Goal: Communication & Community: Answer question/provide support

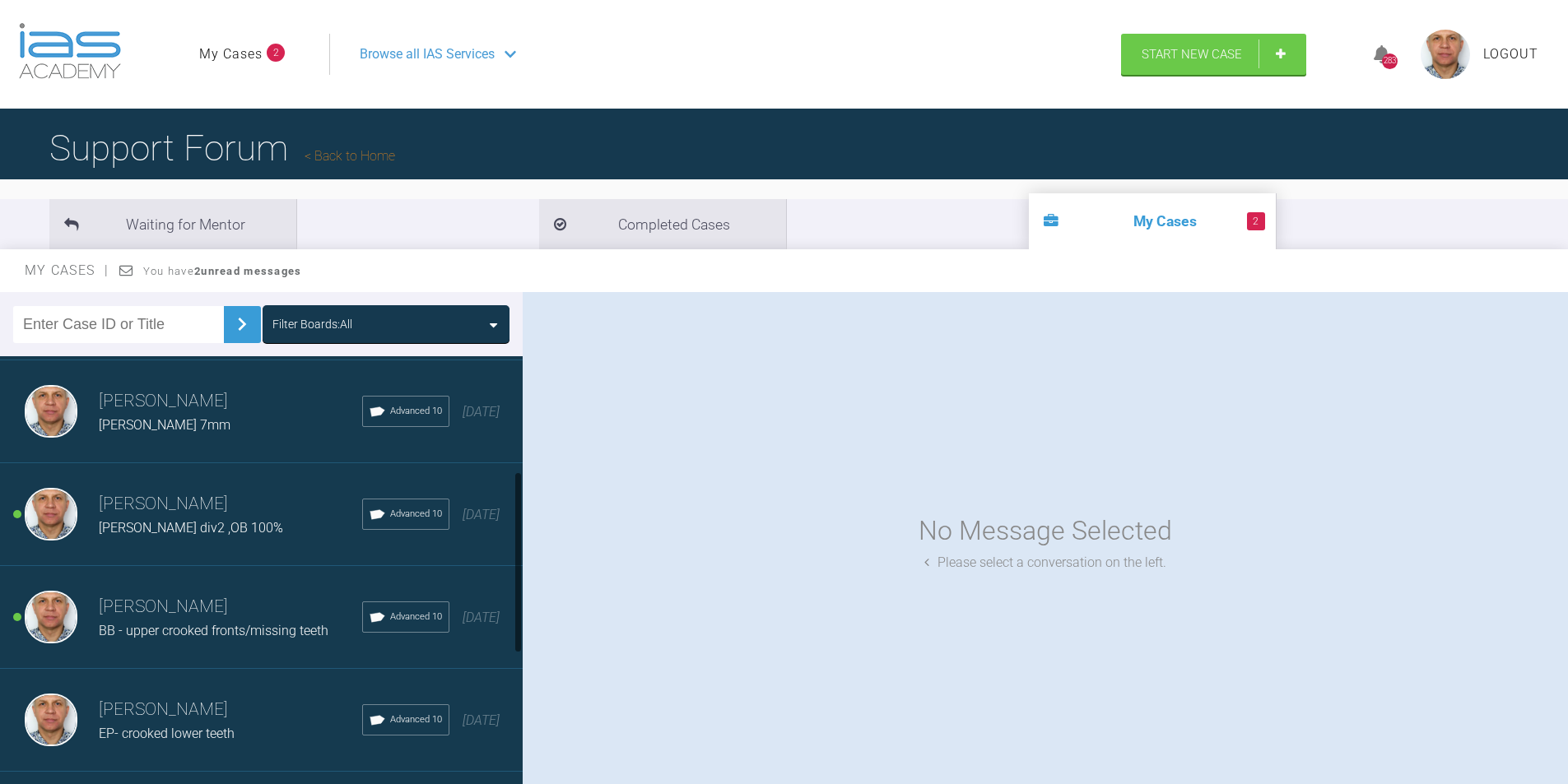
scroll to position [275, 0]
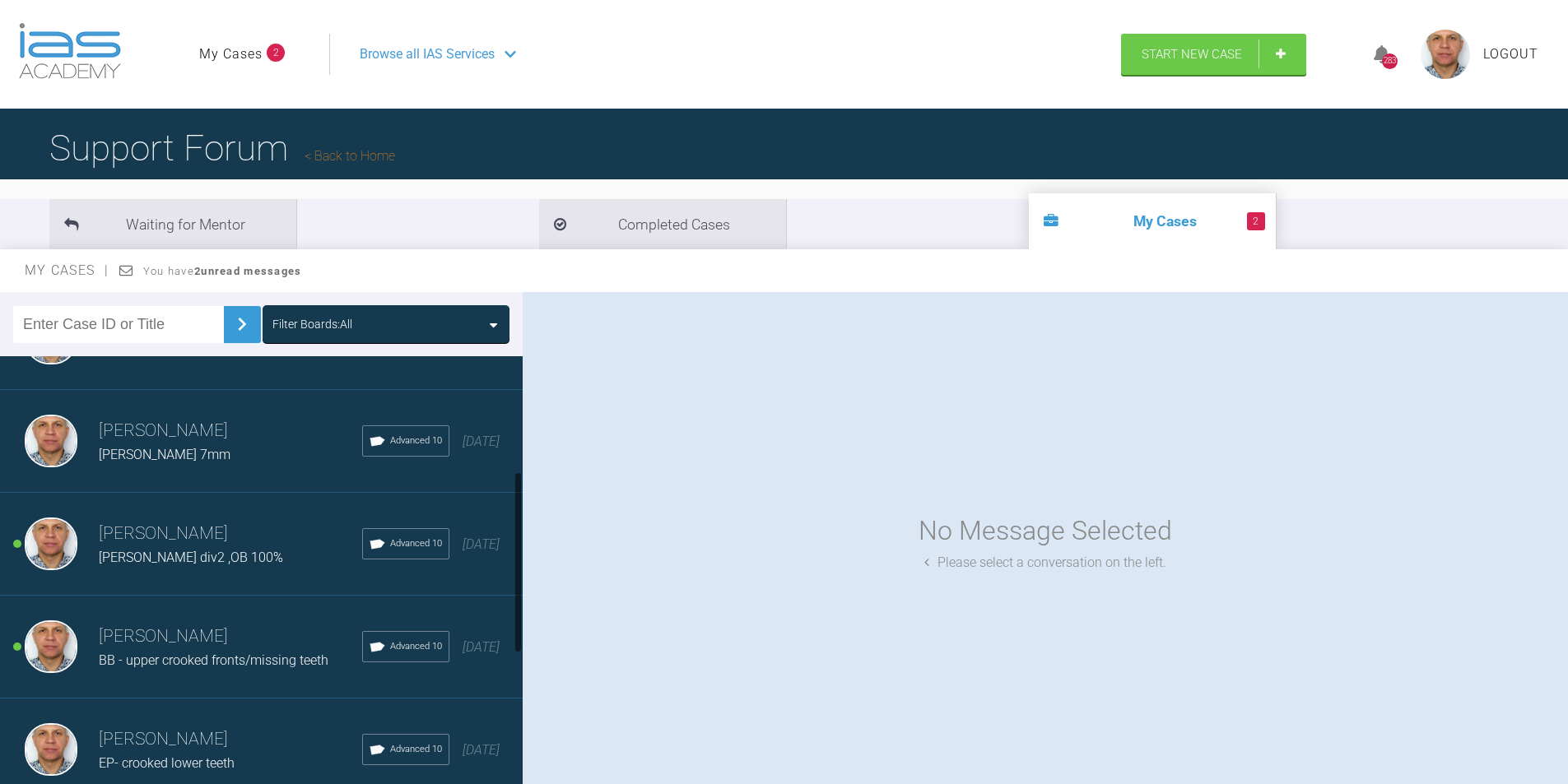
click at [163, 557] on div "[PERSON_NAME] div2 ,OB 100%" at bounding box center [230, 557] width 263 height 21
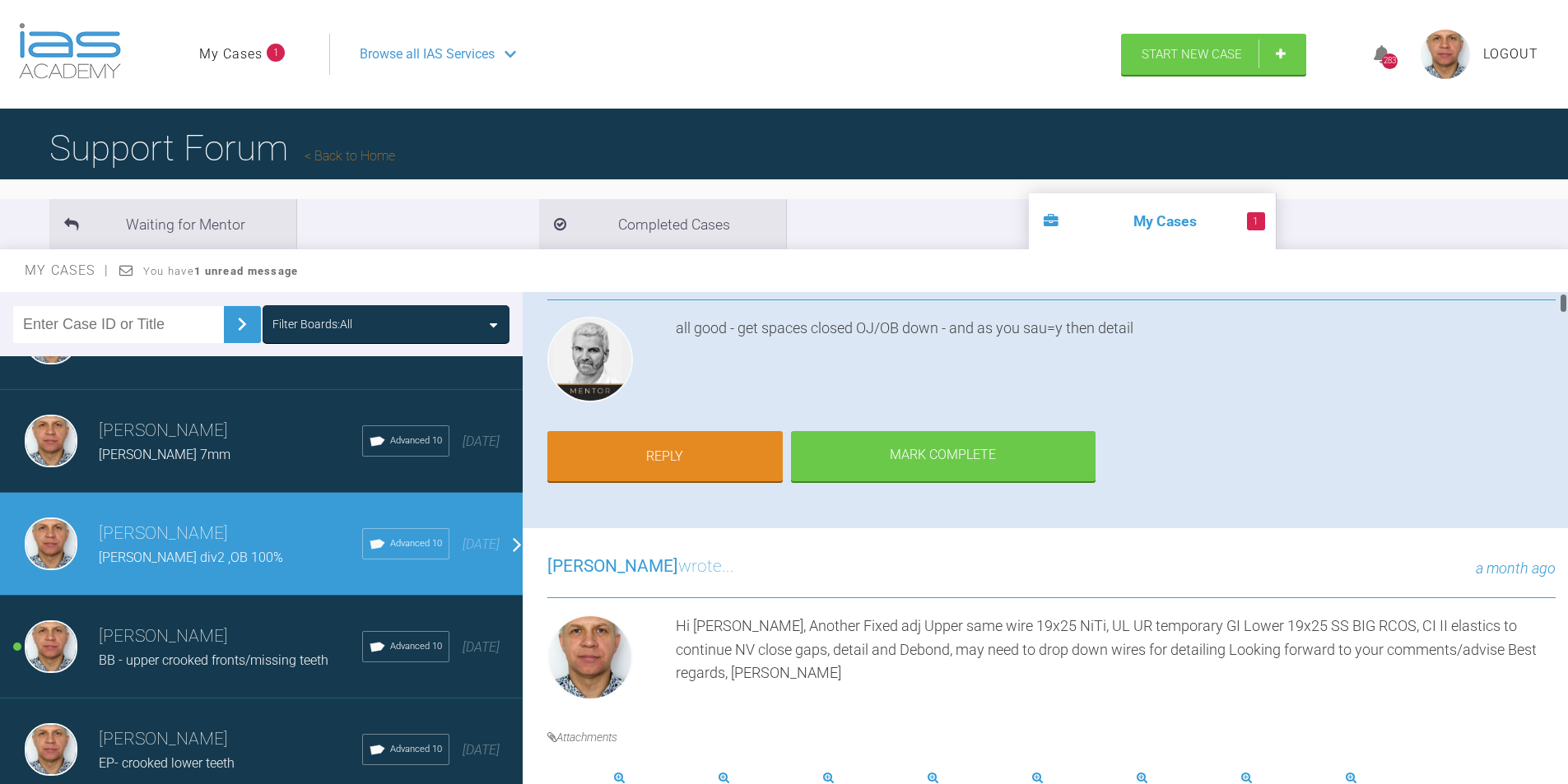
scroll to position [0, 0]
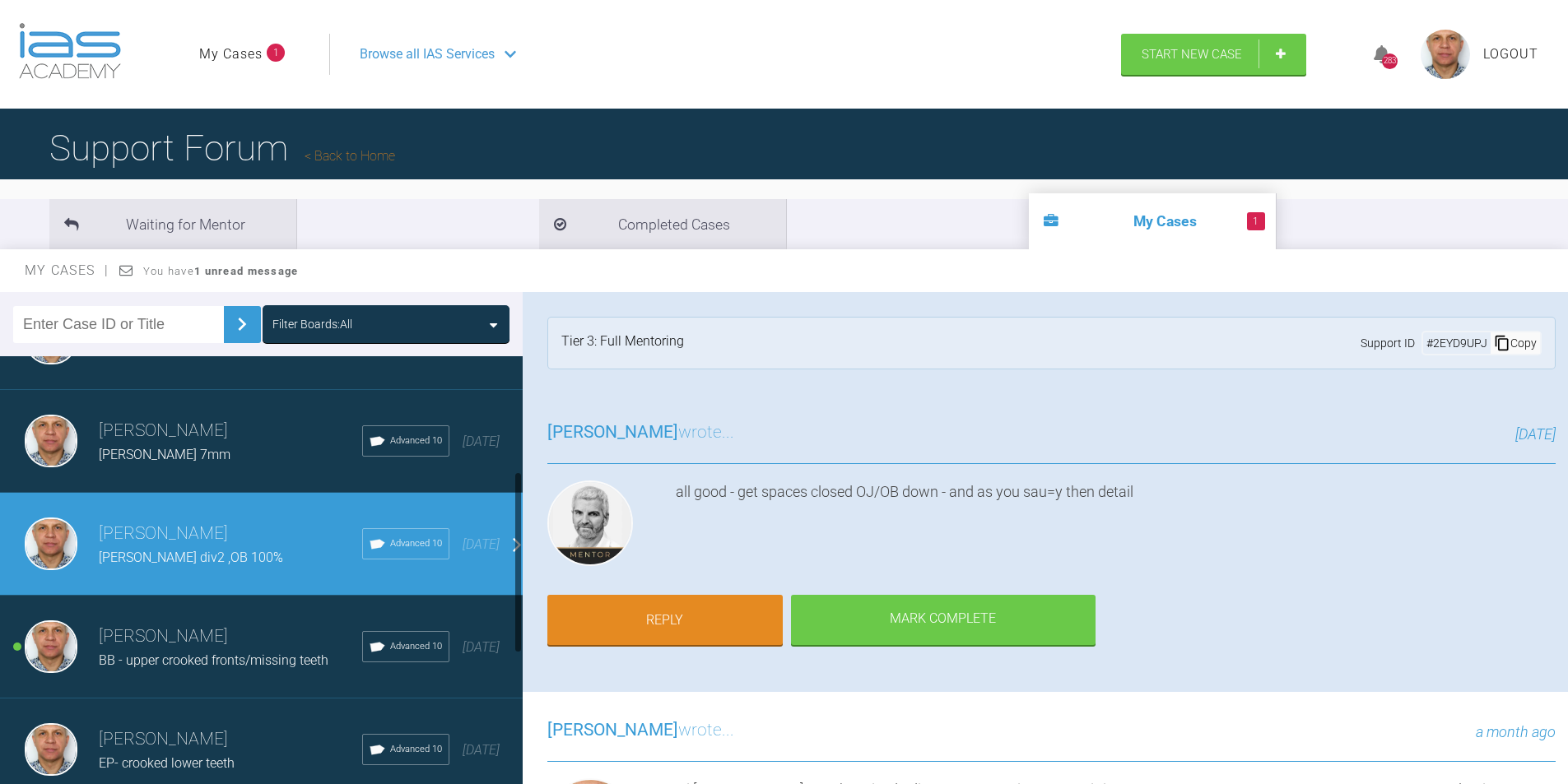
click at [145, 639] on h3 "[PERSON_NAME]" at bounding box center [230, 636] width 263 height 28
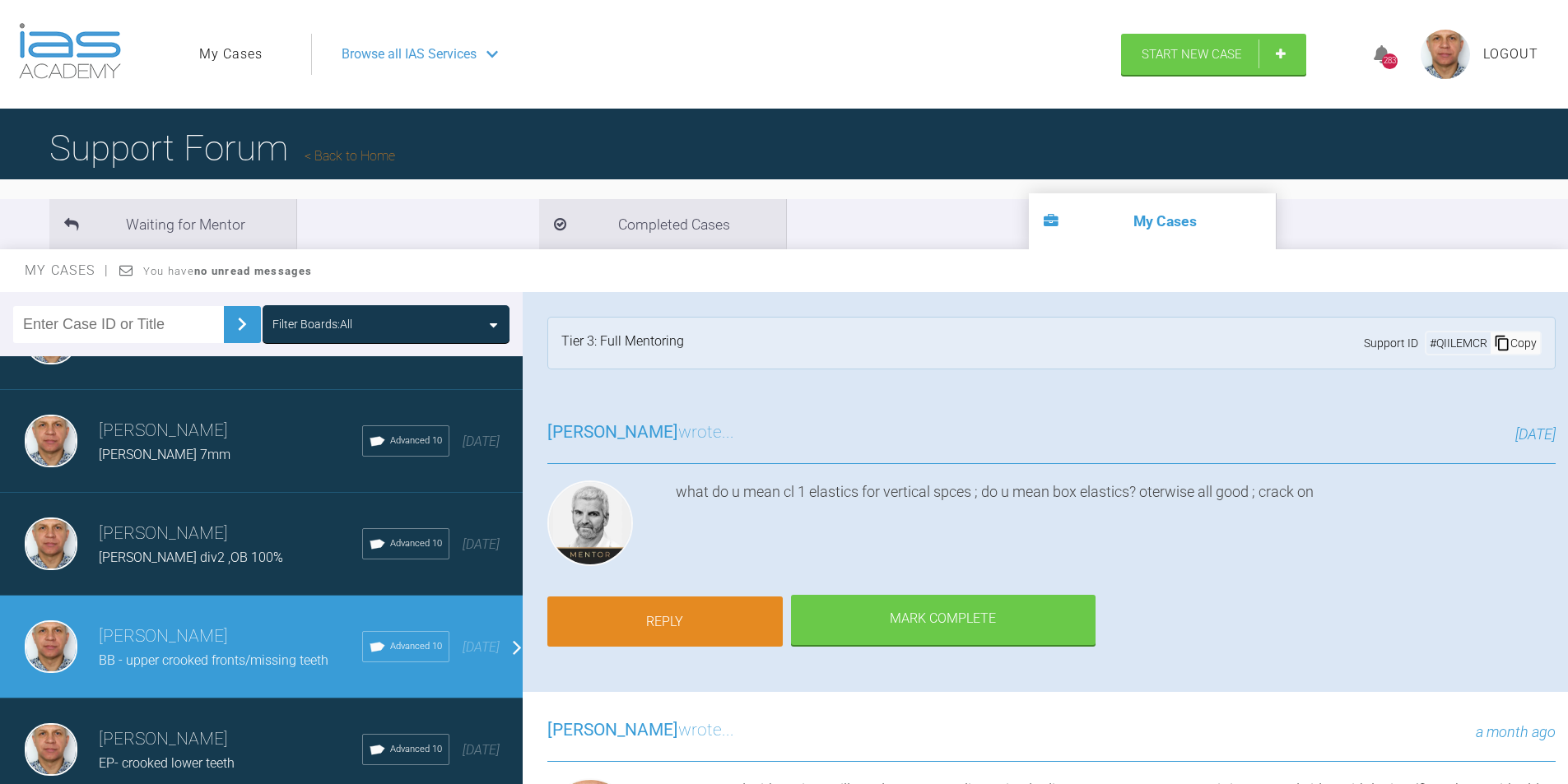
click at [690, 609] on link "Reply" at bounding box center [665, 621] width 236 height 51
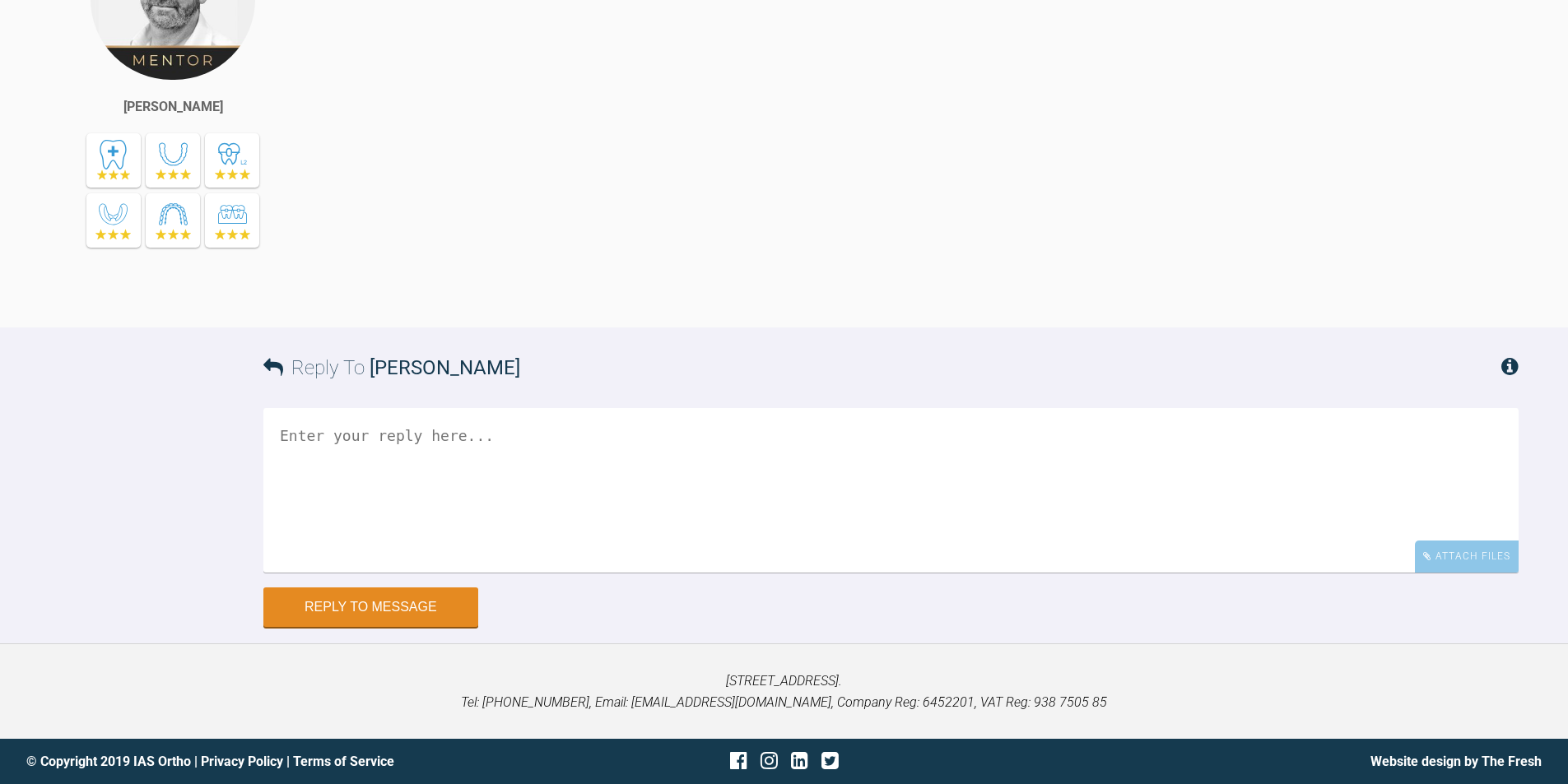
scroll to position [36178, 0]
click at [454, 448] on textarea at bounding box center [891, 490] width 1255 height 165
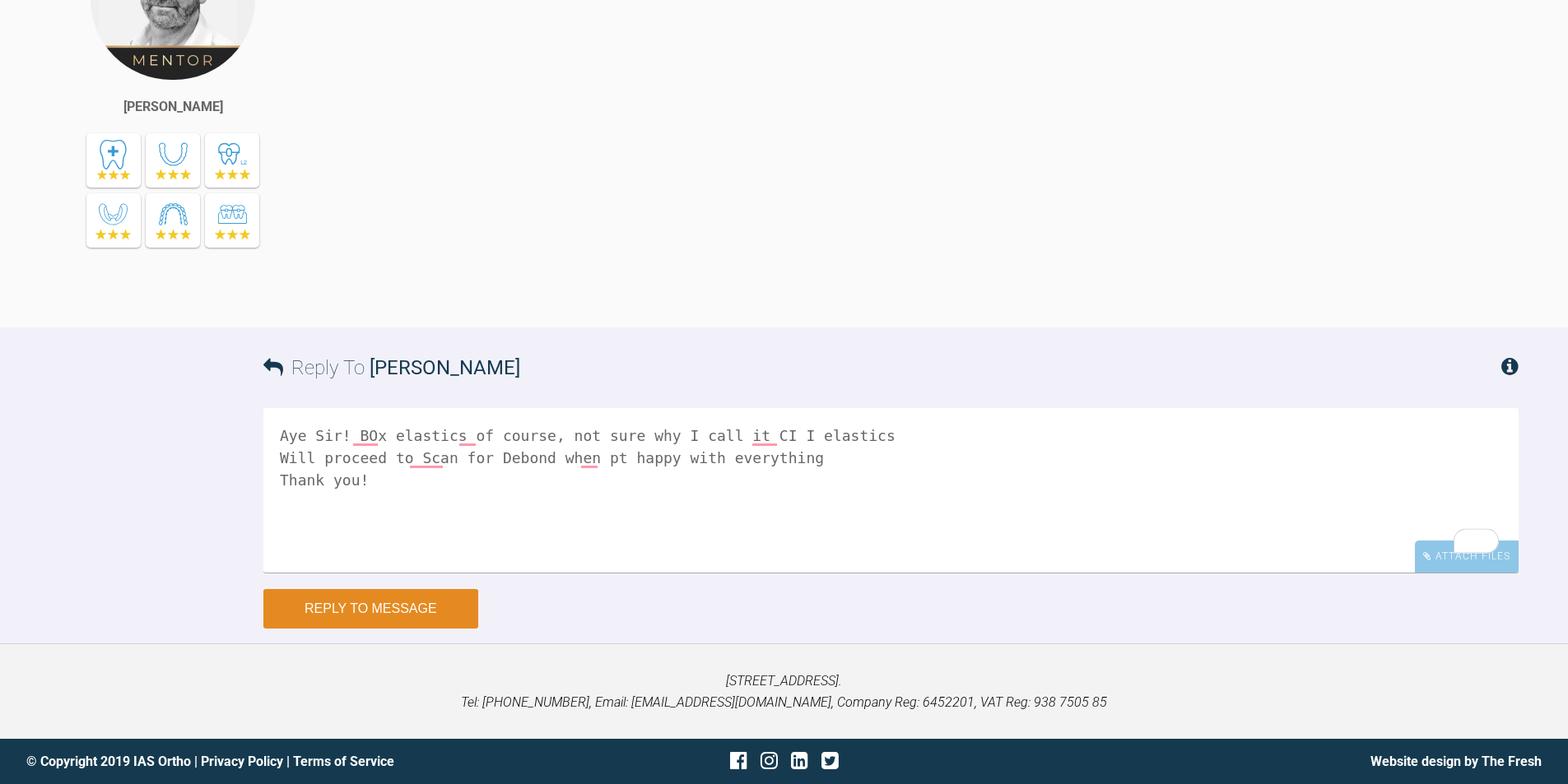
type textarea "Aye Sir! BOx elastics of course, not sure why I call it CI I elastics Will proc…"
click at [350, 611] on button "Reply to Message" at bounding box center [371, 608] width 215 height 39
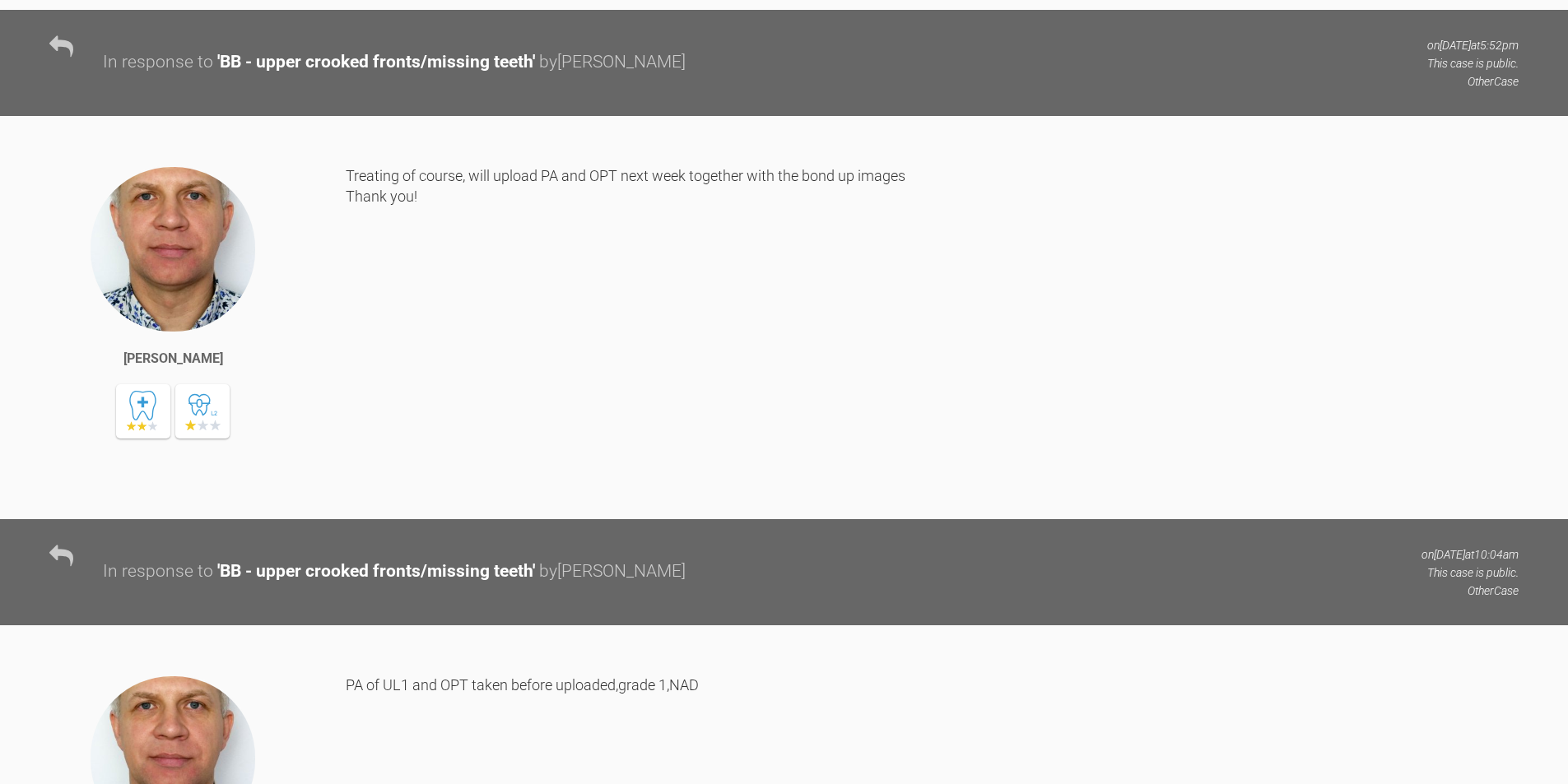
scroll to position [0, 0]
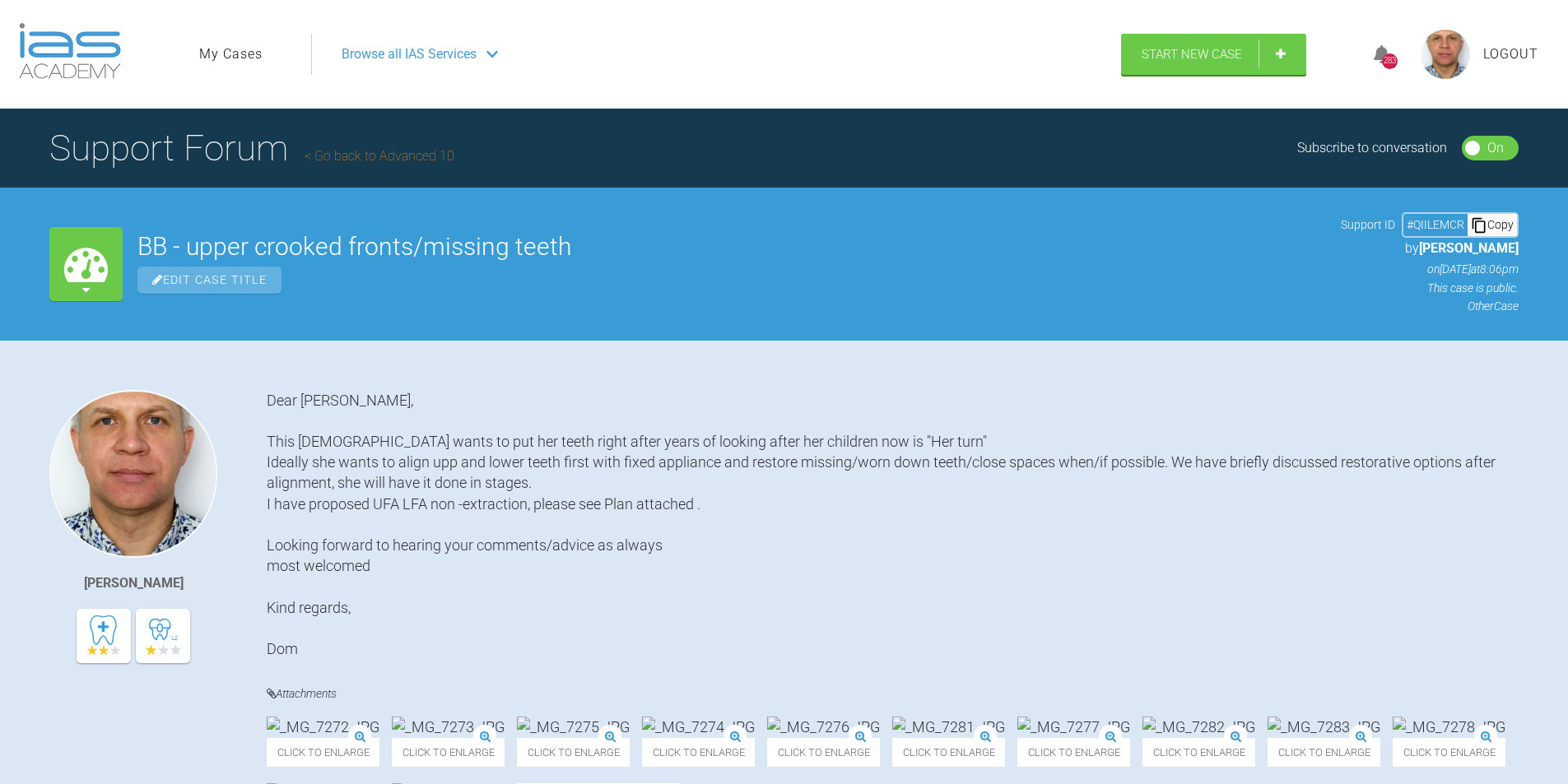
click at [215, 53] on link "My Cases" at bounding box center [231, 55] width 63 height 21
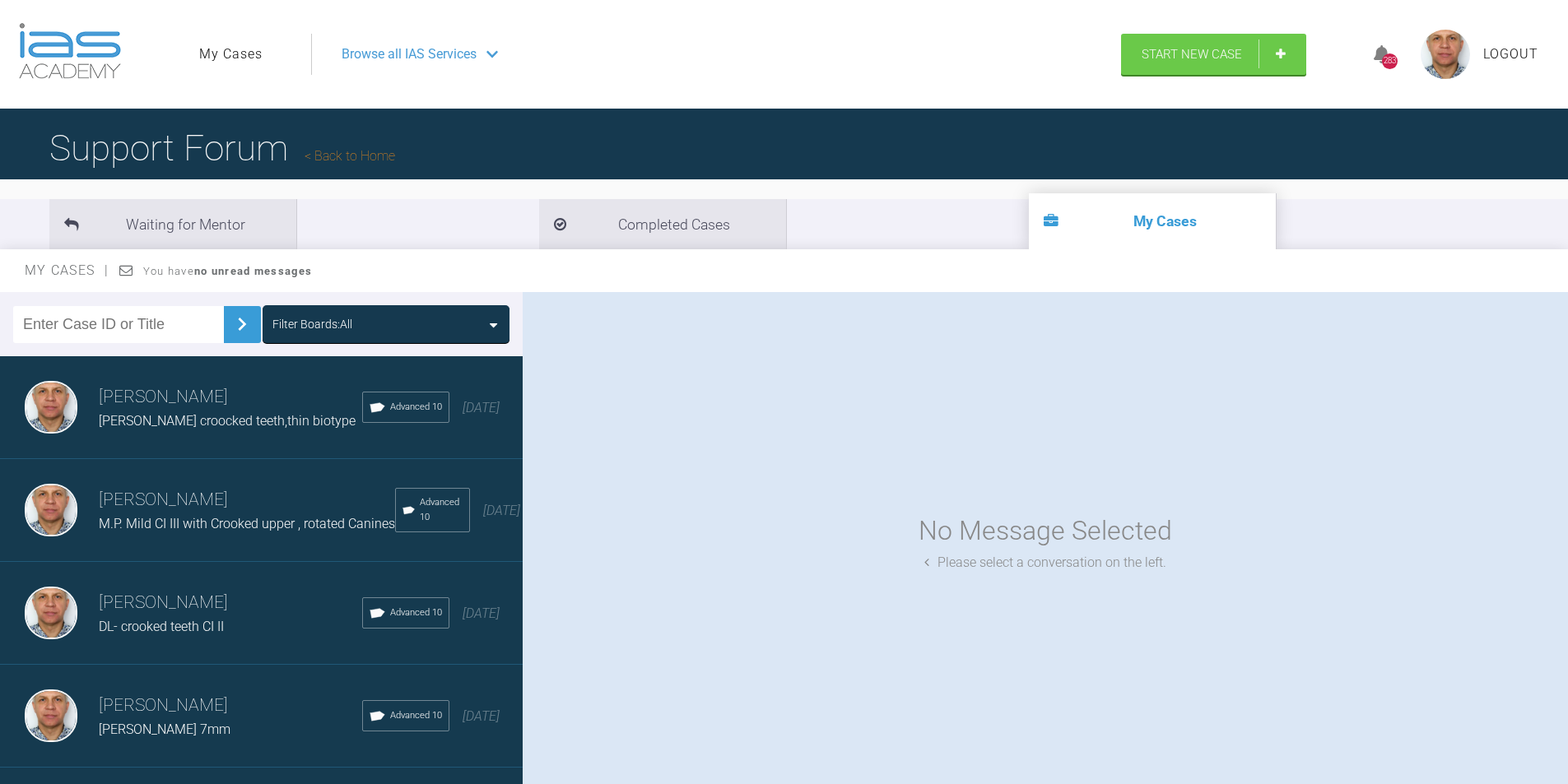
click at [143, 416] on span "[PERSON_NAME] croocked teeth,thin biotype" at bounding box center [227, 420] width 257 height 15
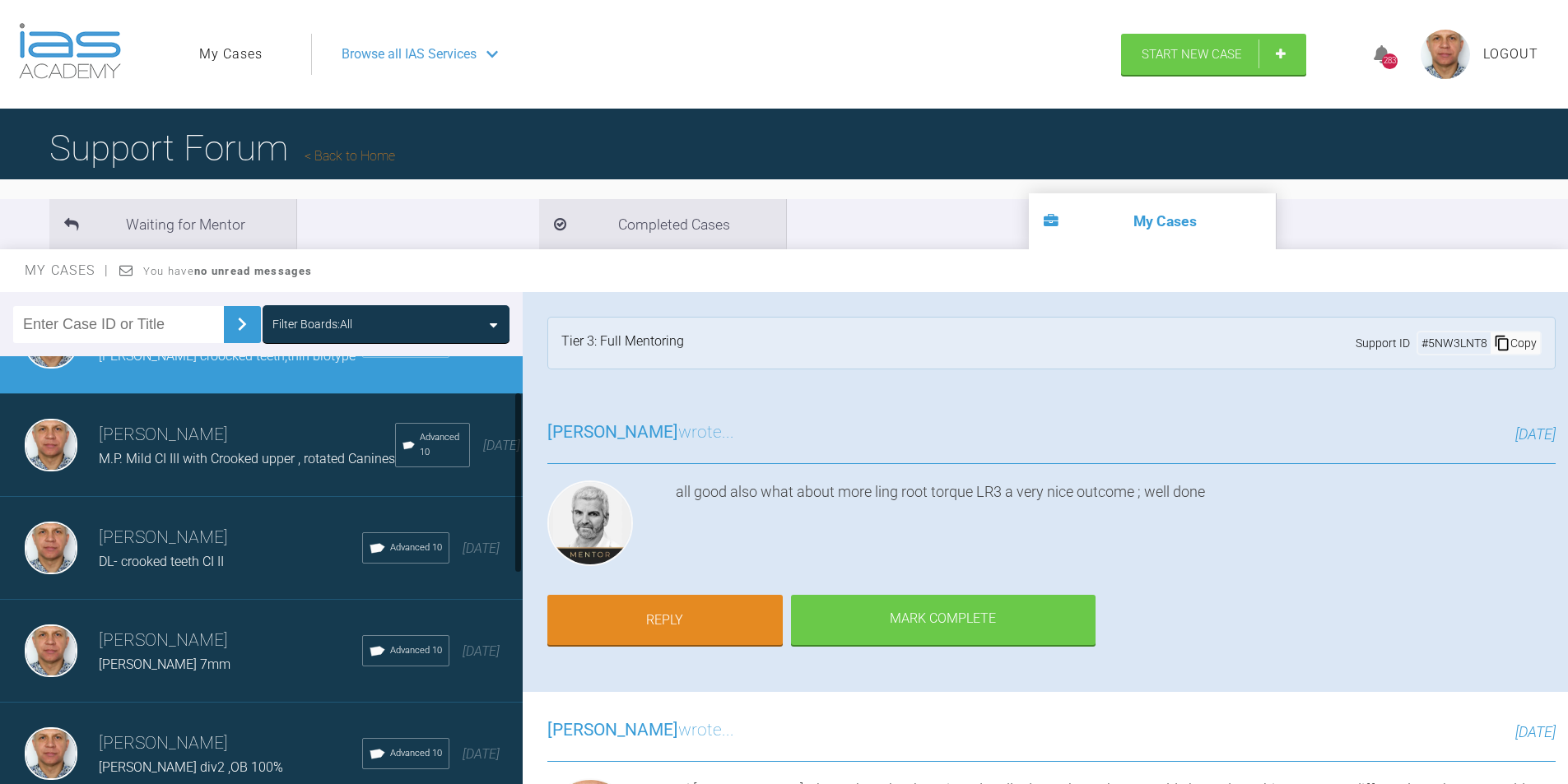
scroll to position [165, 0]
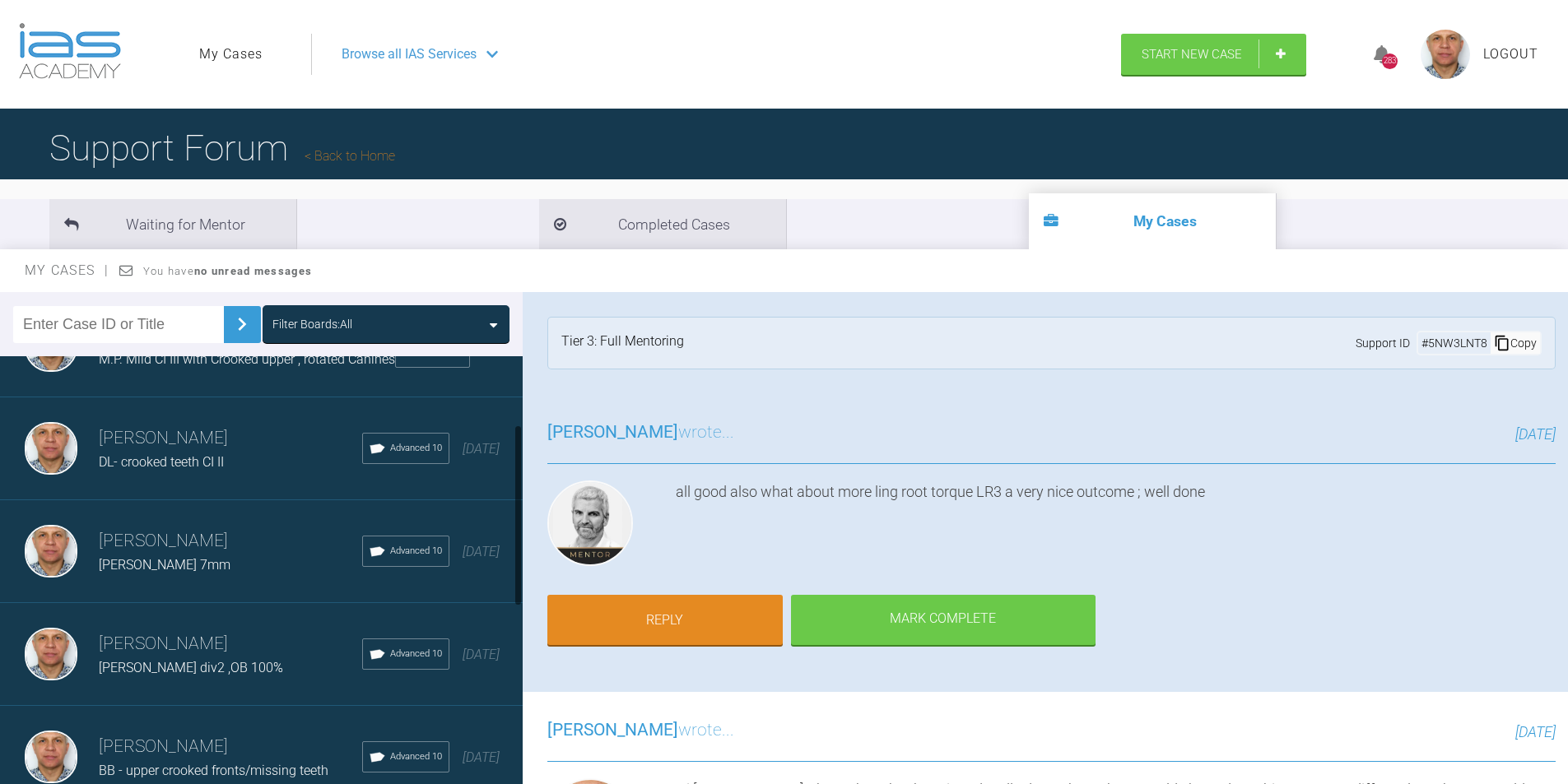
click at [125, 470] on span "DL- crooked teeth CI II" at bounding box center [161, 461] width 125 height 15
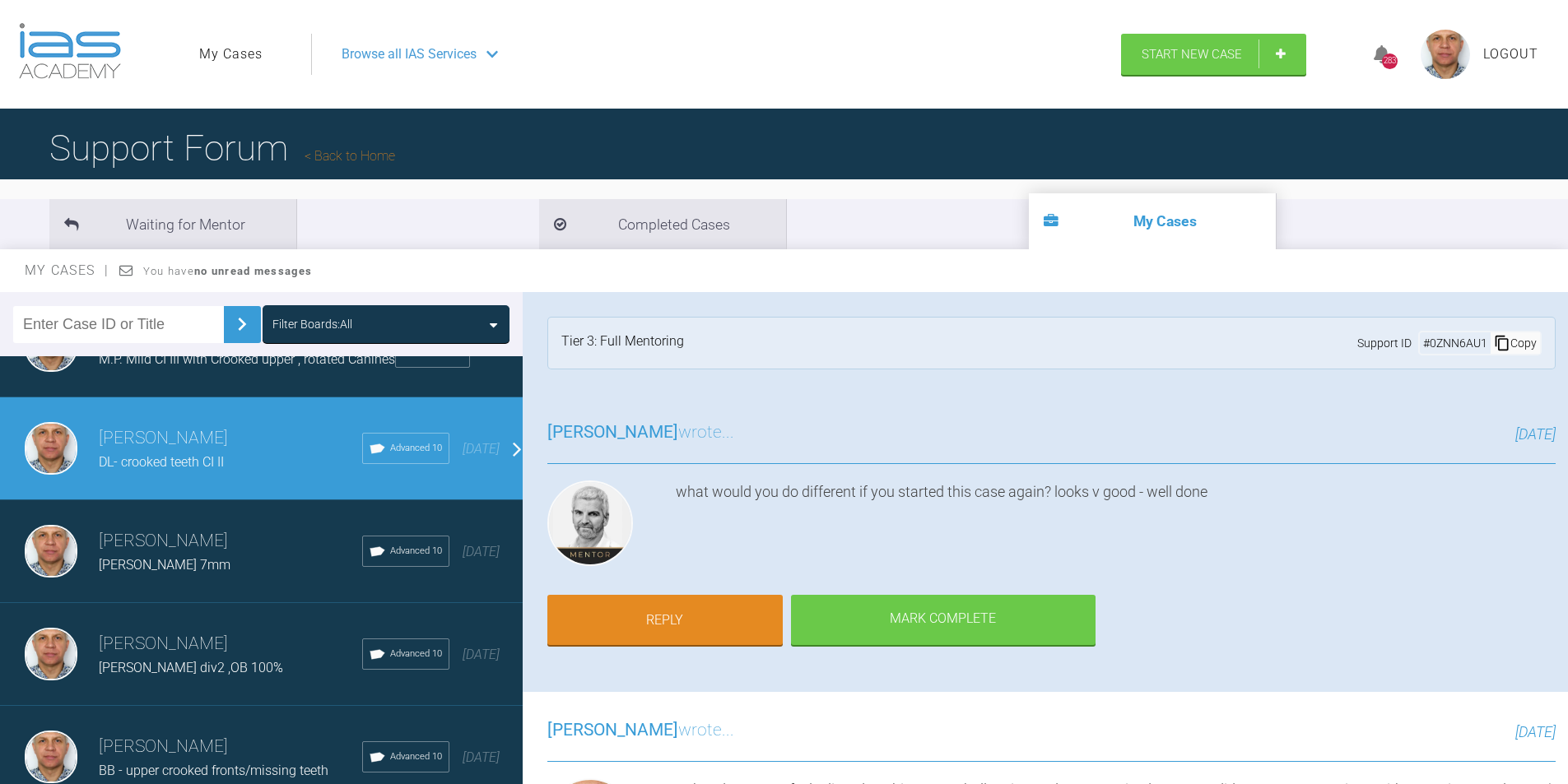
click at [125, 567] on div "[PERSON_NAME] 7mm" at bounding box center [230, 565] width 263 height 21
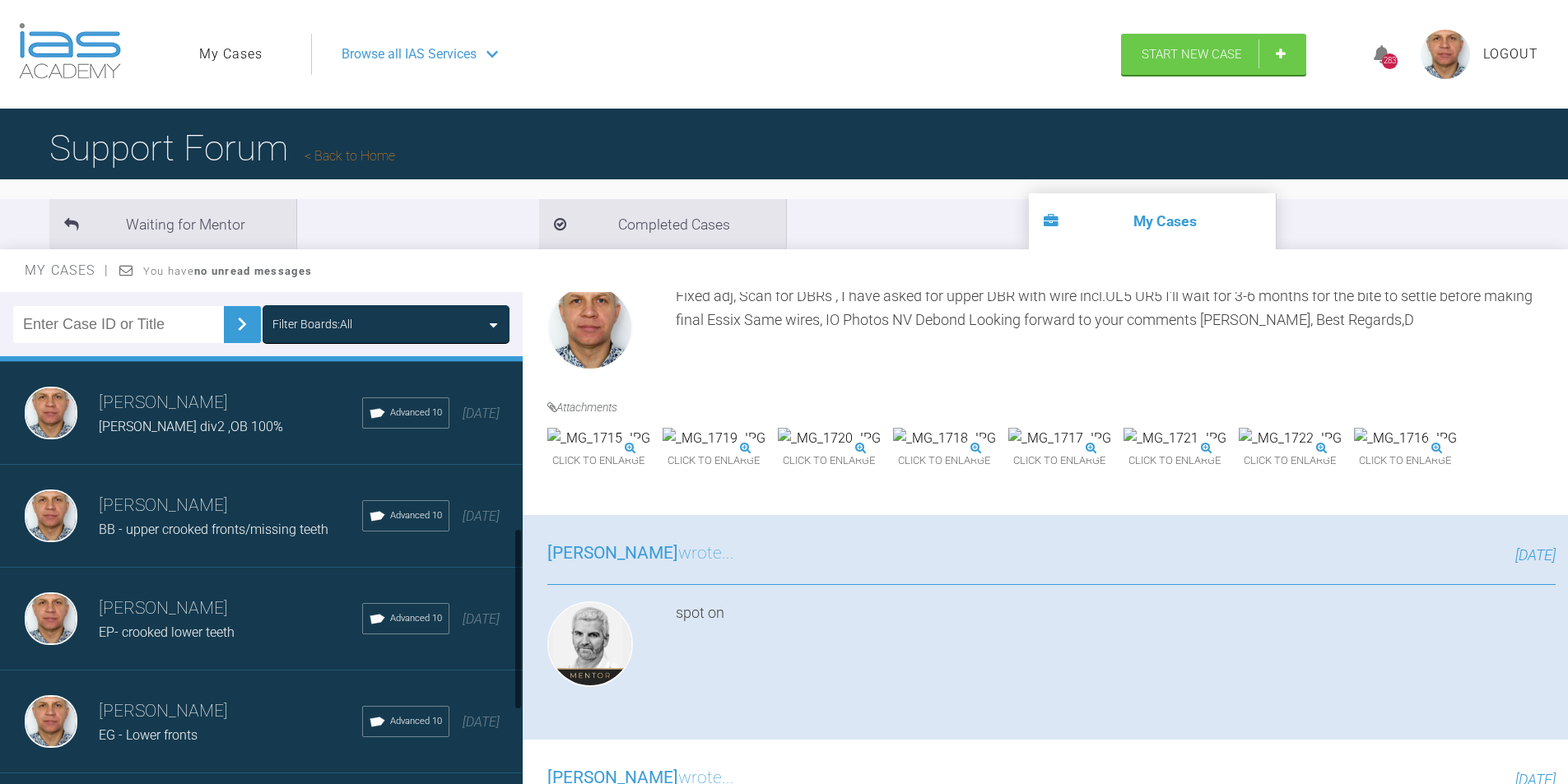
scroll to position [412, 0]
